Goal: Navigation & Orientation: Find specific page/section

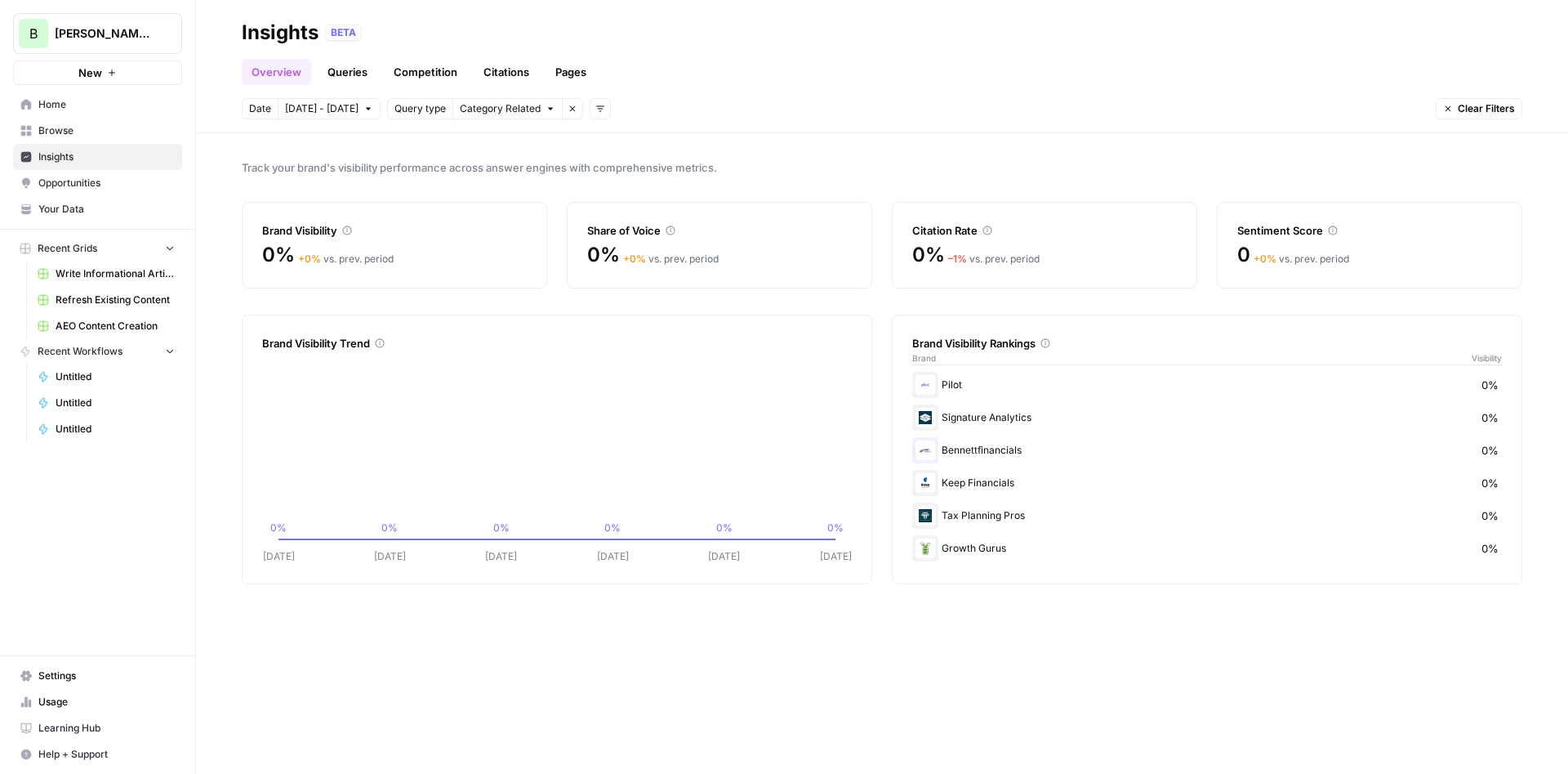
click at [82, 160] on span "Insights" at bounding box center [106, 156] width 136 height 15
click at [72, 183] on span "Opportunities" at bounding box center [106, 183] width 136 height 15
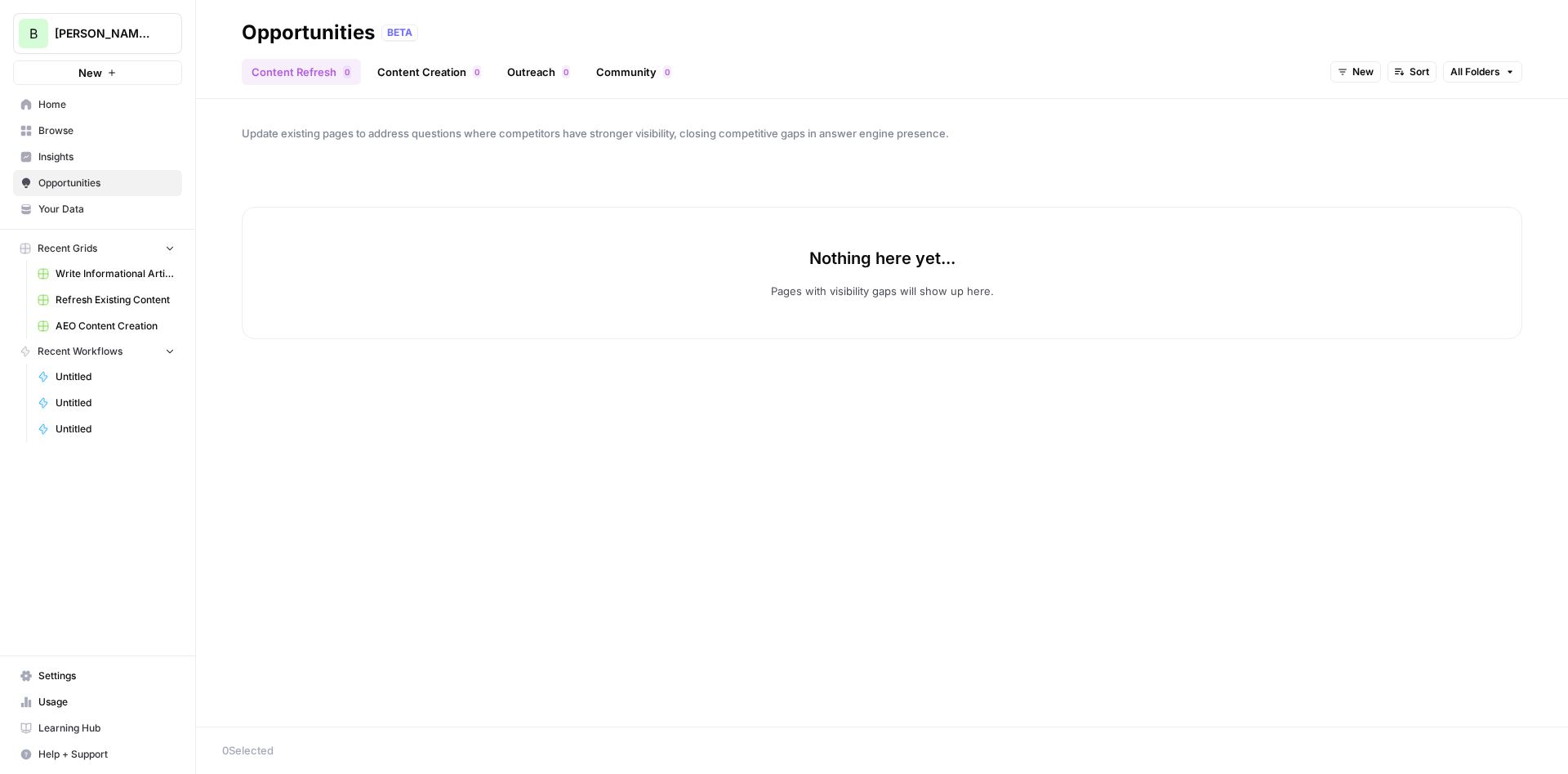
click at [85, 160] on span "Insights" at bounding box center [106, 156] width 136 height 15
